Goal: Find specific page/section: Find specific page/section

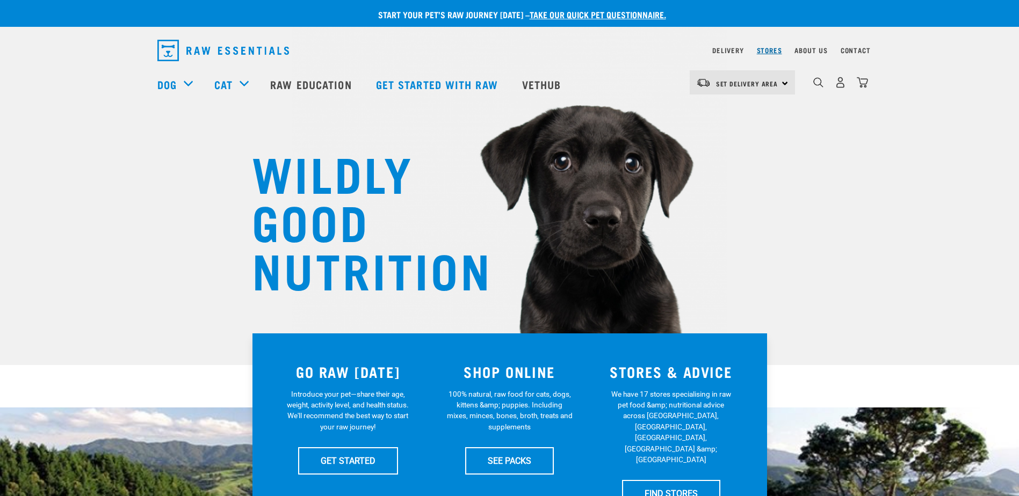
click at [772, 49] on link "Stores" at bounding box center [769, 50] width 25 height 4
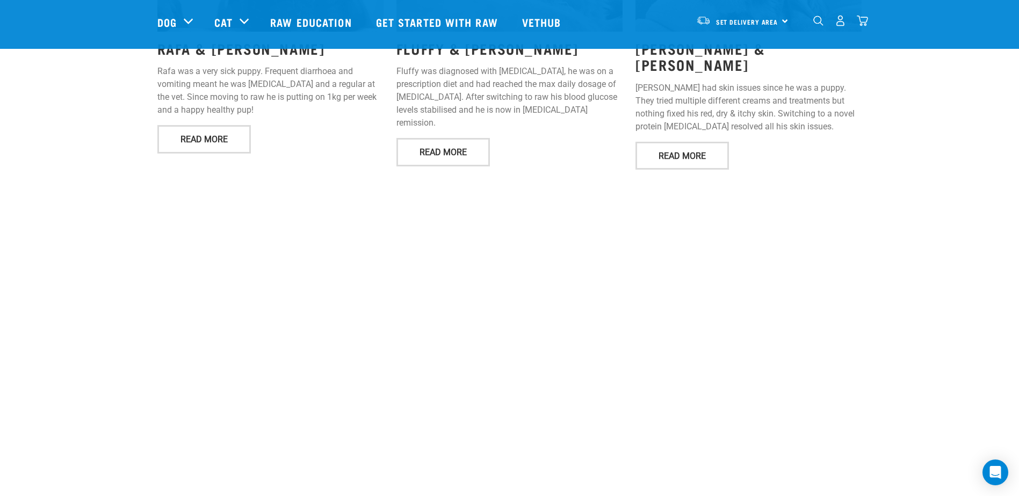
scroll to position [1491, 0]
